Goal: Task Accomplishment & Management: Manage account settings

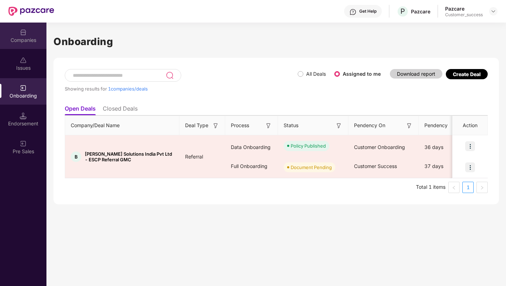
click at [25, 35] on img at bounding box center [23, 32] width 7 height 7
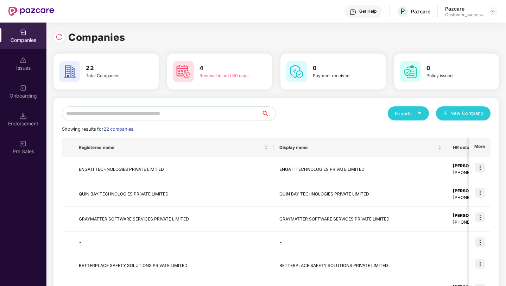
click at [147, 113] on input "text" at bounding box center [161, 113] width 199 height 14
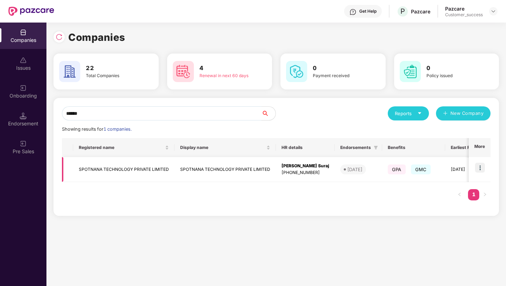
type input "******"
click at [481, 169] on img at bounding box center [480, 167] width 10 height 10
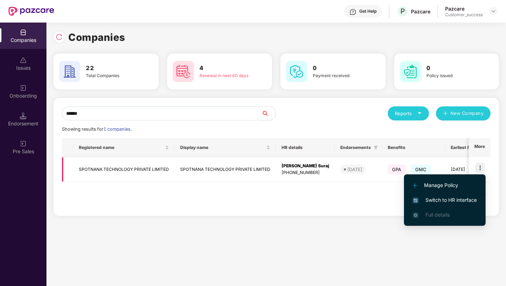
click at [217, 162] on td "SPOTNANA TECHNOLOGY PRIVATE LIMITED" at bounding box center [224, 169] width 101 height 25
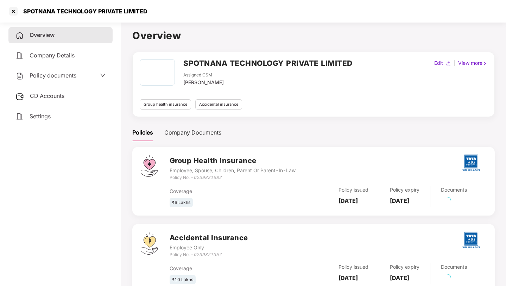
click at [47, 75] on span "Policy documents" at bounding box center [53, 75] width 47 height 7
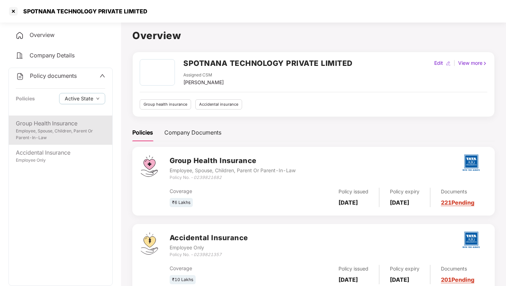
click at [81, 119] on div "Group Health Insurance" at bounding box center [60, 123] width 89 height 9
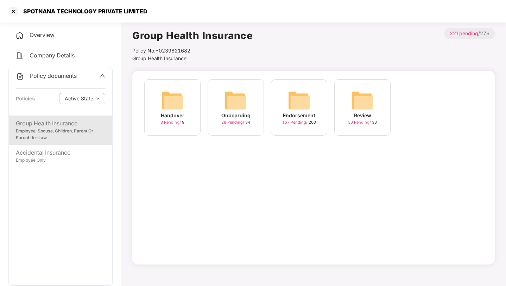
click at [300, 120] on span "157 Pending /" at bounding box center [295, 122] width 26 height 5
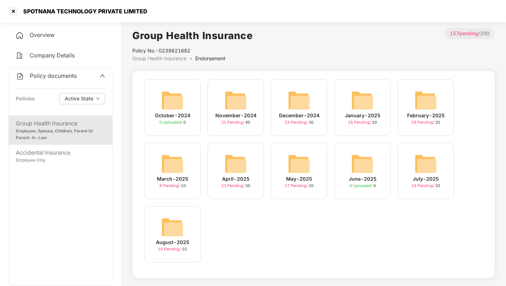
click at [407, 183] on div "July-2025 14 Pending / 20" at bounding box center [425, 170] width 56 height 56
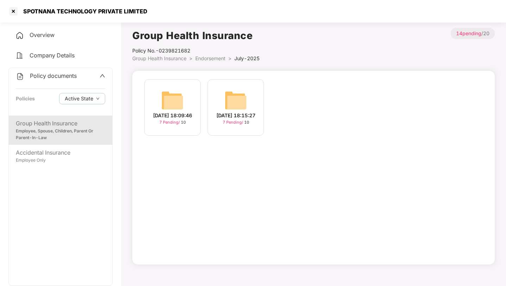
click at [237, 108] on img at bounding box center [235, 100] width 23 height 23
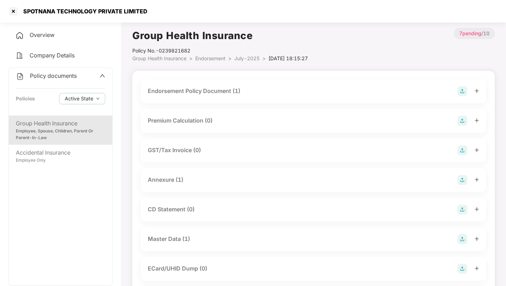
click at [225, 238] on div "Master Data (1)" at bounding box center [313, 239] width 331 height 10
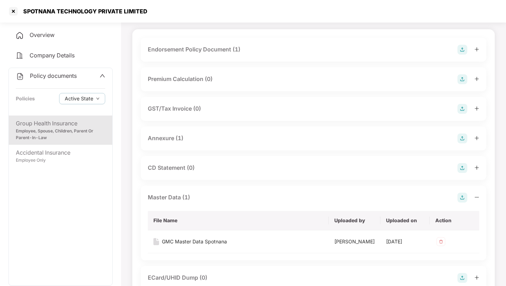
scroll to position [54, 0]
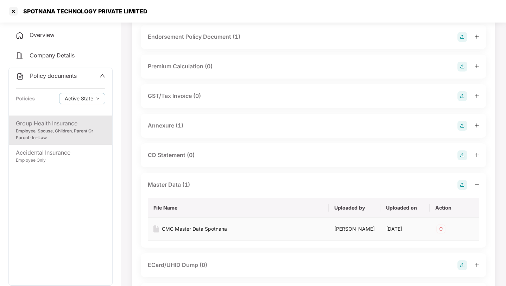
click at [208, 229] on div "GMC Master Data Spotnana" at bounding box center [194, 229] width 65 height 8
click at [11, 13] on div at bounding box center [13, 11] width 11 height 11
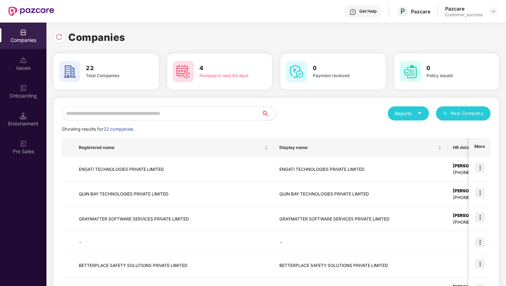
scroll to position [0, 0]
click at [236, 113] on input "text" at bounding box center [161, 113] width 199 height 14
click at [229, 110] on input "text" at bounding box center [161, 113] width 199 height 14
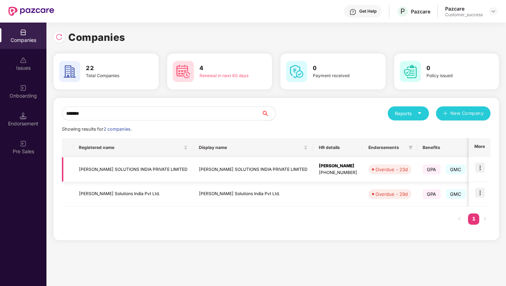
type input "*******"
click at [480, 169] on img at bounding box center [480, 167] width 10 height 10
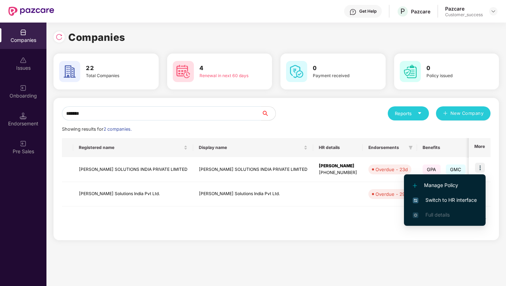
click at [465, 200] on span "Switch to HR interface" at bounding box center [445, 200] width 64 height 8
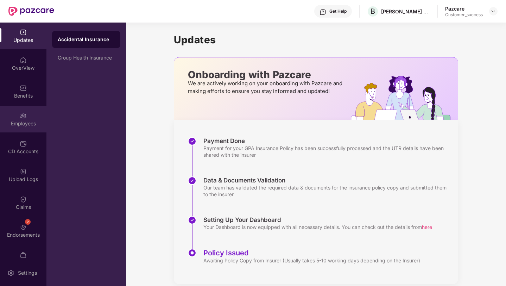
click at [15, 125] on div "Employees" at bounding box center [23, 123] width 46 height 7
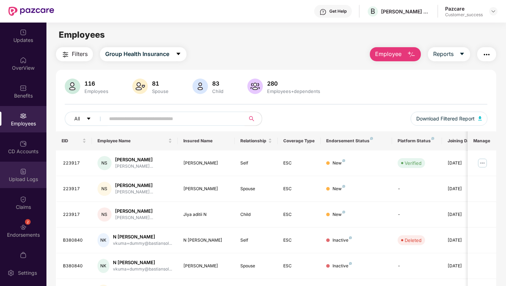
click at [24, 174] on img at bounding box center [23, 171] width 7 height 7
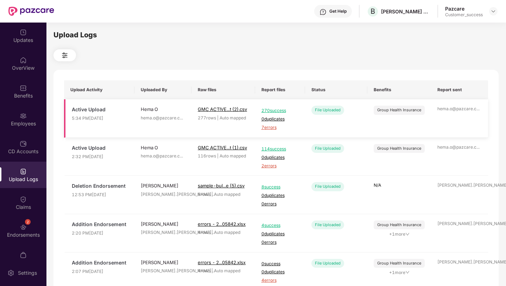
click at [274, 128] on span "7 errors" at bounding box center [279, 127] width 37 height 7
click at [495, 10] on img at bounding box center [493, 11] width 6 height 6
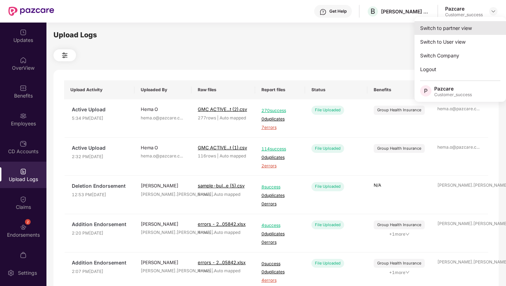
click at [480, 27] on div "Switch to partner view" at bounding box center [459, 28] width 91 height 14
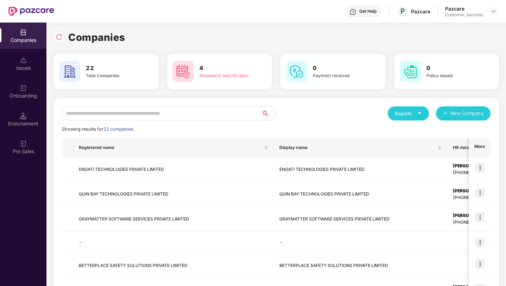
click at [202, 117] on input "text" at bounding box center [161, 113] width 199 height 14
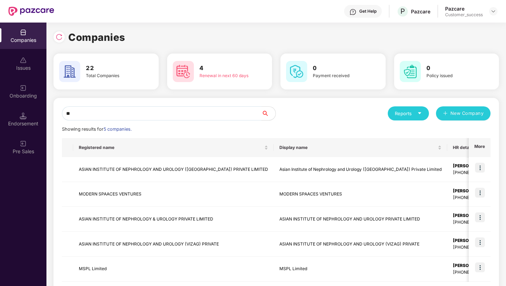
type input "*"
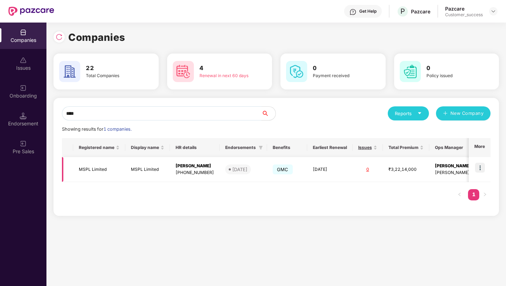
type input "****"
click at [118, 176] on td "MSPL Limited" at bounding box center [99, 169] width 52 height 25
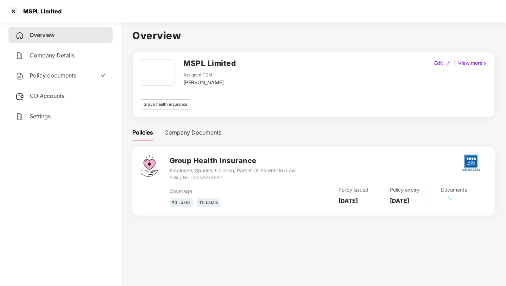
click at [43, 73] on span "Policy documents" at bounding box center [53, 75] width 47 height 7
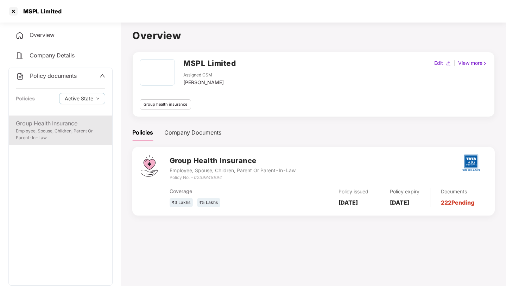
click at [49, 129] on div "Employee, Spouse, Children, Parent Or Parent-In-Law" at bounding box center [60, 134] width 89 height 13
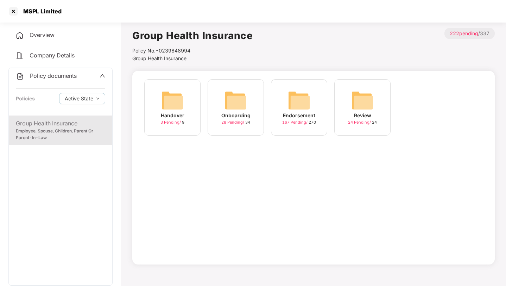
click at [297, 114] on div "Endorsement" at bounding box center [299, 115] width 32 height 8
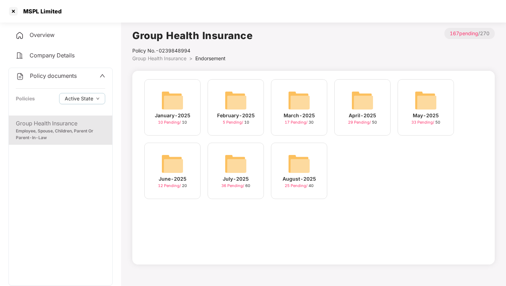
click at [293, 175] on div "August-2025" at bounding box center [298, 179] width 33 height 8
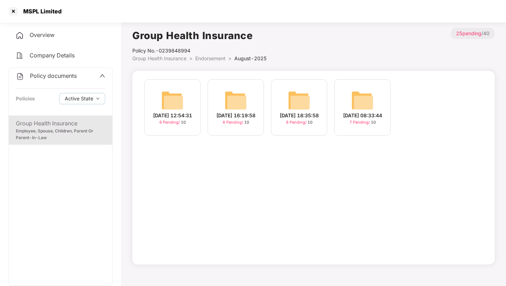
click at [353, 119] on div "[DATE] 08:33:44" at bounding box center [362, 115] width 39 height 8
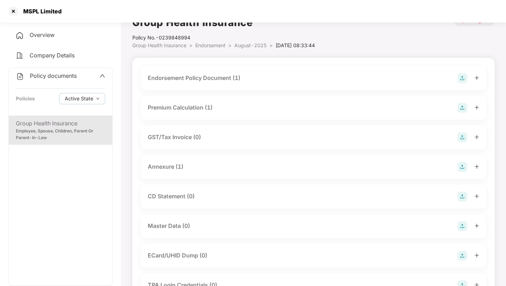
scroll to position [14, 0]
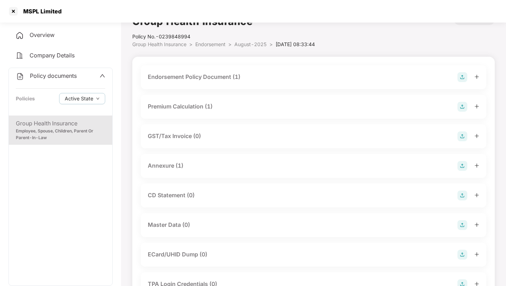
click at [249, 43] on span "August-2025" at bounding box center [250, 44] width 32 height 6
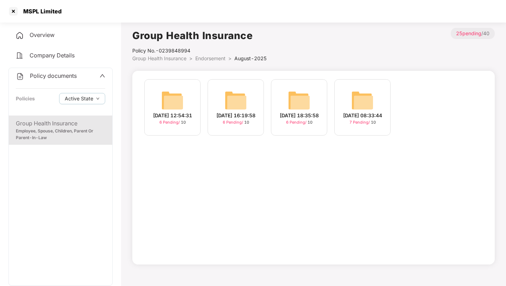
click at [287, 107] on div "[DATE] 18:35:58 6 Pending / 10" at bounding box center [299, 107] width 56 height 56
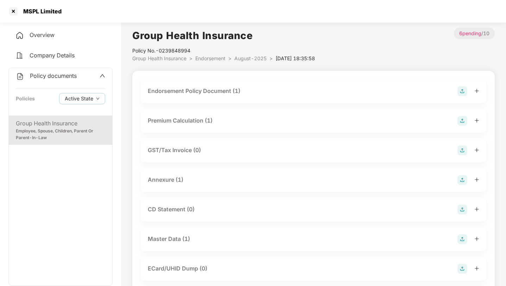
click at [249, 241] on div "Master Data (1)" at bounding box center [313, 239] width 331 height 10
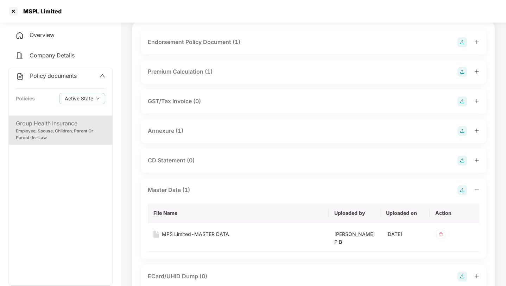
scroll to position [63, 0]
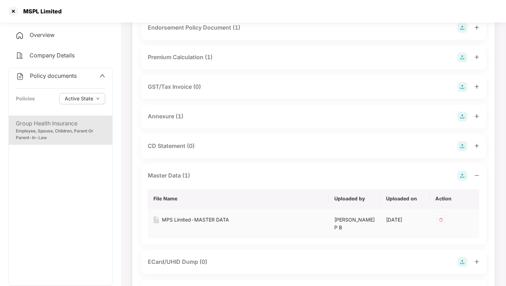
click at [212, 217] on div "MPS Limited-MASTER DATA" at bounding box center [195, 220] width 67 height 8
click at [94, 179] on div "Group Health Insurance Employee, Spouse, Children, Parent Or Parent-In-Law" at bounding box center [60, 200] width 103 height 170
click at [12, 10] on div at bounding box center [13, 11] width 11 height 11
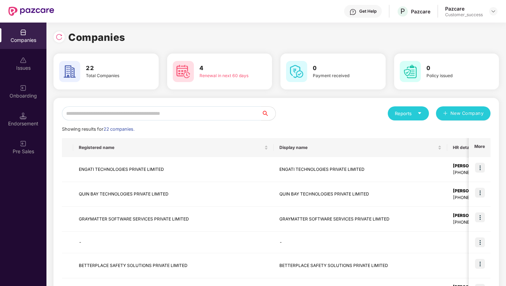
scroll to position [0, 0]
click at [218, 112] on input "text" at bounding box center [161, 113] width 199 height 14
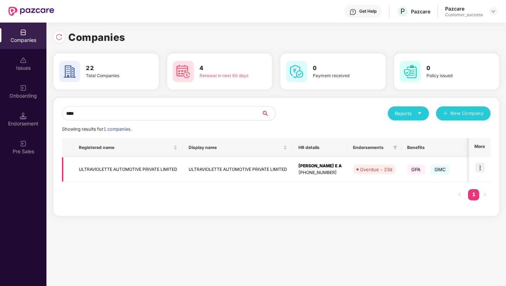
type input "****"
click at [481, 166] on img at bounding box center [480, 167] width 10 height 10
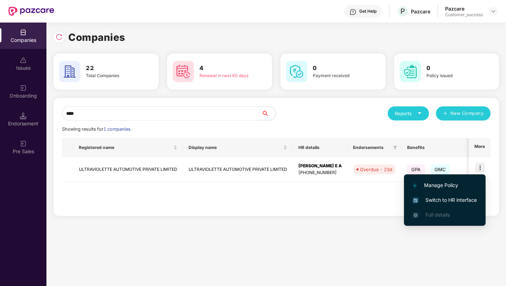
click at [447, 200] on span "Switch to HR interface" at bounding box center [445, 200] width 64 height 8
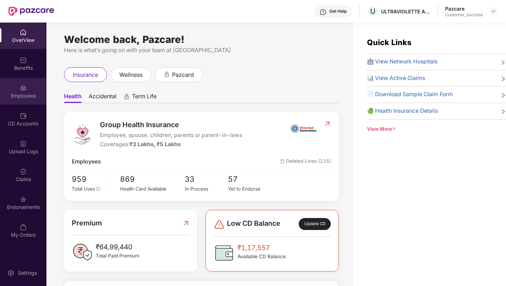
click at [24, 92] on div "Employees" at bounding box center [23, 95] width 46 height 7
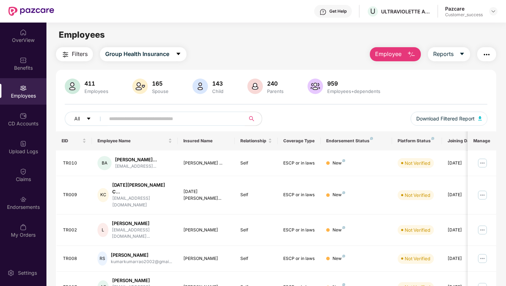
click at [171, 117] on input "text" at bounding box center [172, 118] width 126 height 11
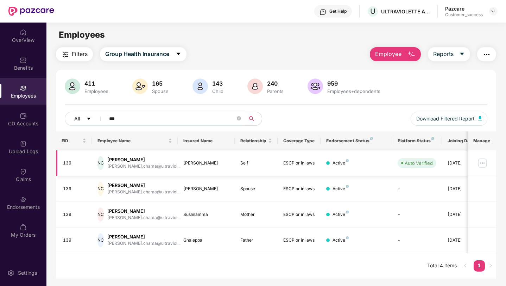
type input "***"
click at [482, 162] on img at bounding box center [482, 162] width 11 height 11
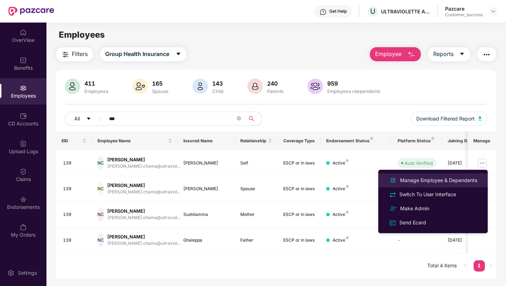
click at [464, 183] on div "Manage Employee & Dependents" at bounding box center [438, 180] width 80 height 8
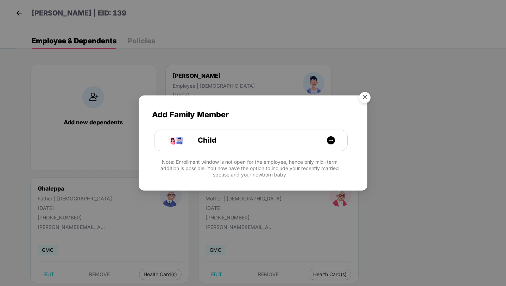
click at [364, 97] on img "Close" at bounding box center [365, 99] width 20 height 20
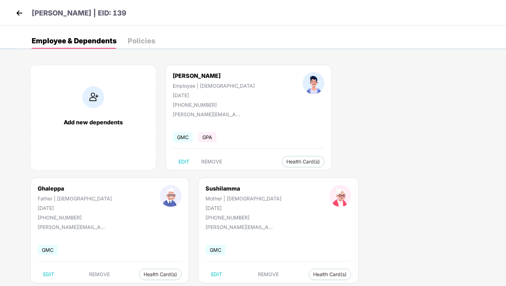
select select "******"
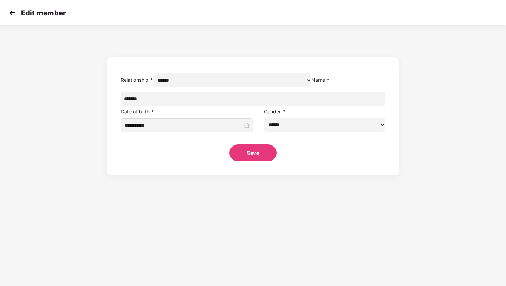
click at [199, 106] on input "******" at bounding box center [253, 98] width 264 height 14
type input "******"
click at [254, 161] on button "Save" at bounding box center [252, 152] width 47 height 17
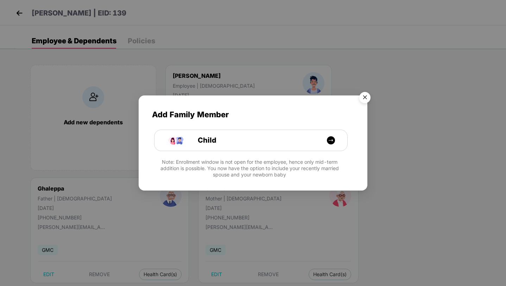
click at [364, 99] on img "Close" at bounding box center [365, 99] width 20 height 20
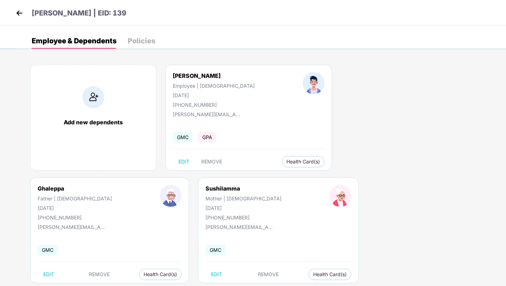
click at [20, 12] on img at bounding box center [19, 13] width 11 height 11
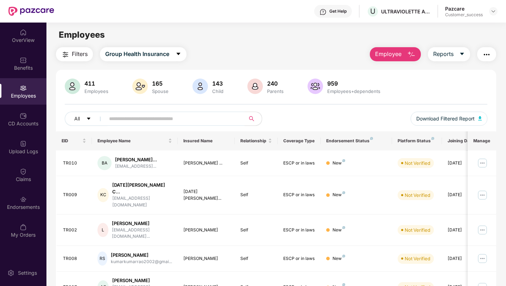
click at [26, 148] on div "Upload Logs" at bounding box center [23, 151] width 46 height 7
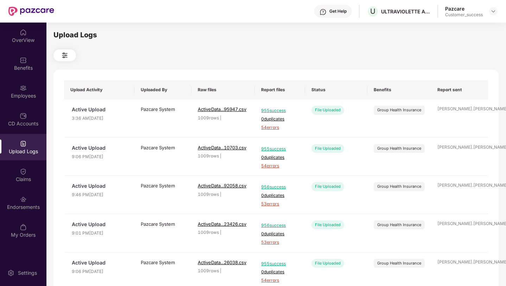
click at [65, 54] on img at bounding box center [64, 55] width 8 height 8
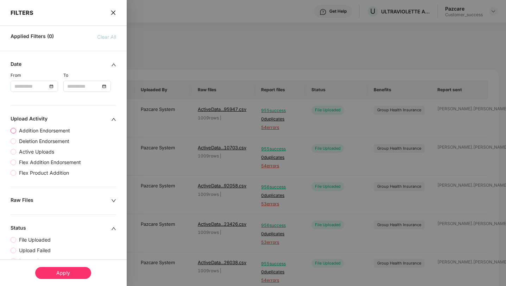
click at [21, 132] on span "Addition Endorsement" at bounding box center [44, 131] width 57 height 8
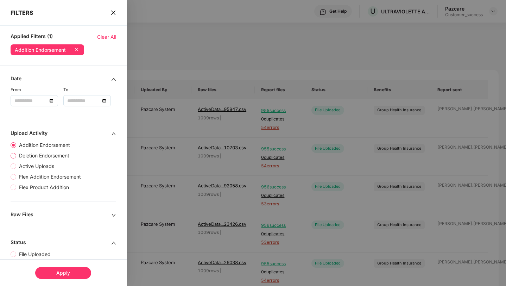
click at [23, 152] on span "Deletion Endorsement" at bounding box center [44, 156] width 56 height 8
click at [66, 270] on div "Apply" at bounding box center [63, 273] width 56 height 12
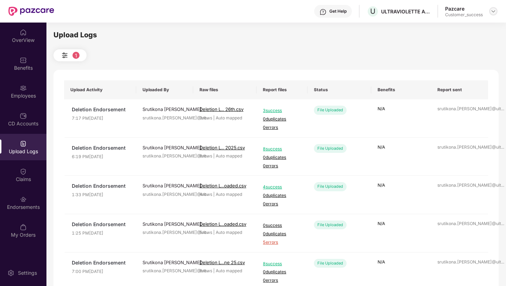
click at [496, 10] on div at bounding box center [493, 11] width 8 height 8
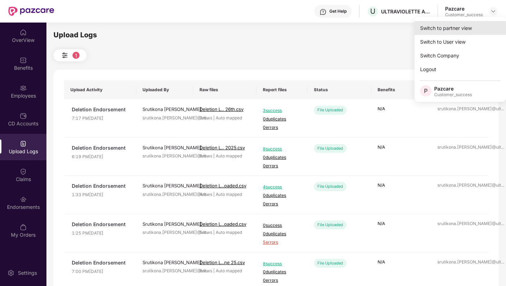
click at [475, 26] on div "Switch to partner view" at bounding box center [459, 28] width 91 height 14
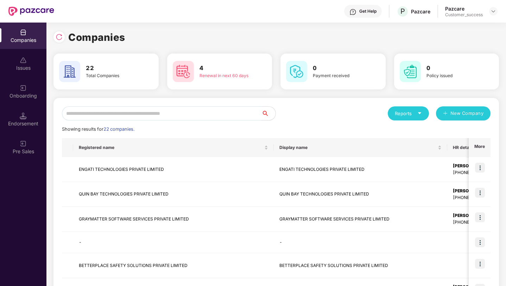
click at [101, 111] on input "text" at bounding box center [161, 113] width 199 height 14
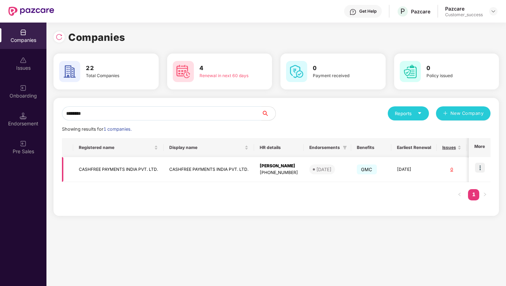
type input "********"
click at [480, 170] on img at bounding box center [480, 167] width 10 height 10
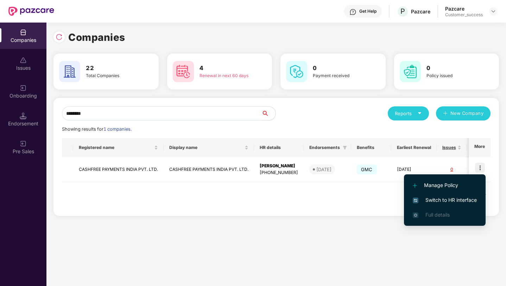
click at [464, 201] on span "Switch to HR interface" at bounding box center [445, 200] width 64 height 8
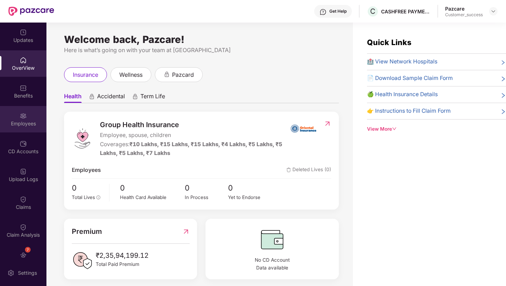
click at [13, 121] on div "Employees" at bounding box center [23, 123] width 46 height 7
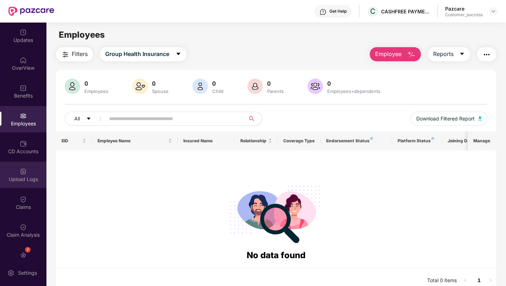
click at [24, 178] on div "Upload Logs" at bounding box center [23, 179] width 46 height 7
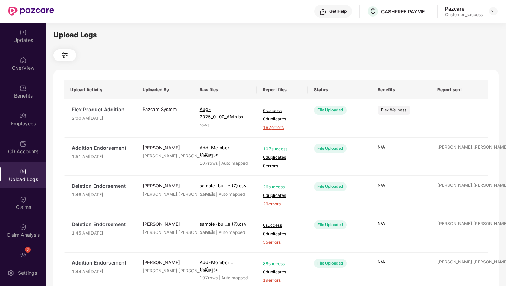
click at [59, 54] on button at bounding box center [64, 55] width 23 height 12
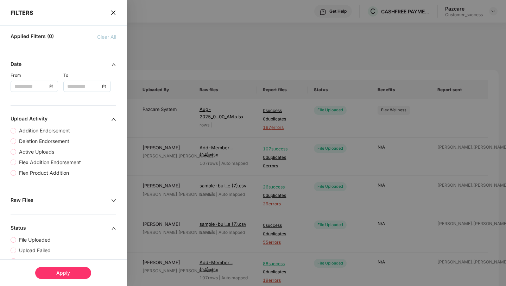
click at [27, 139] on span "Deletion Endorsement" at bounding box center [44, 141] width 56 height 8
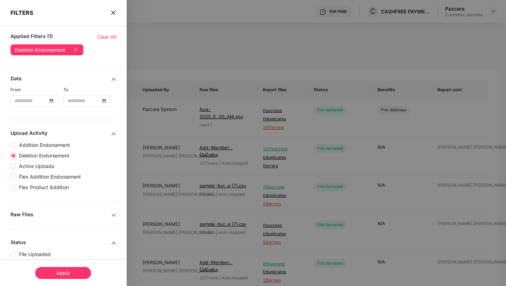
click at [60, 273] on div "Apply" at bounding box center [63, 273] width 56 height 12
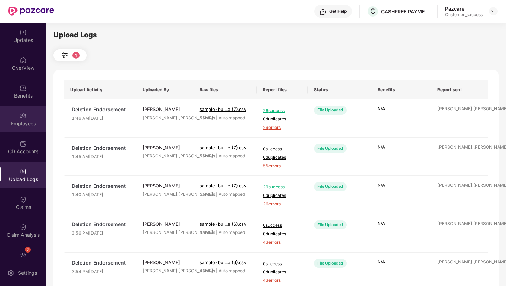
click at [18, 121] on div "Employees" at bounding box center [23, 123] width 46 height 7
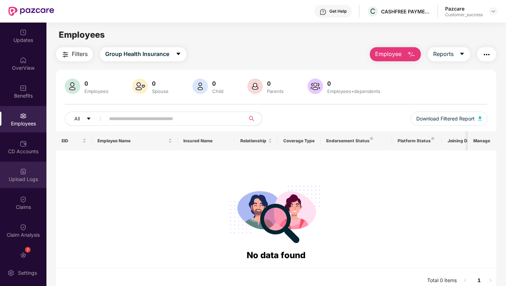
click at [23, 177] on div "Upload Logs" at bounding box center [23, 179] width 46 height 7
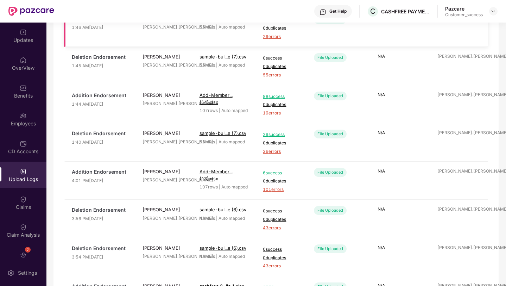
scroll to position [168, 0]
